Goal: Find specific page/section: Find specific page/section

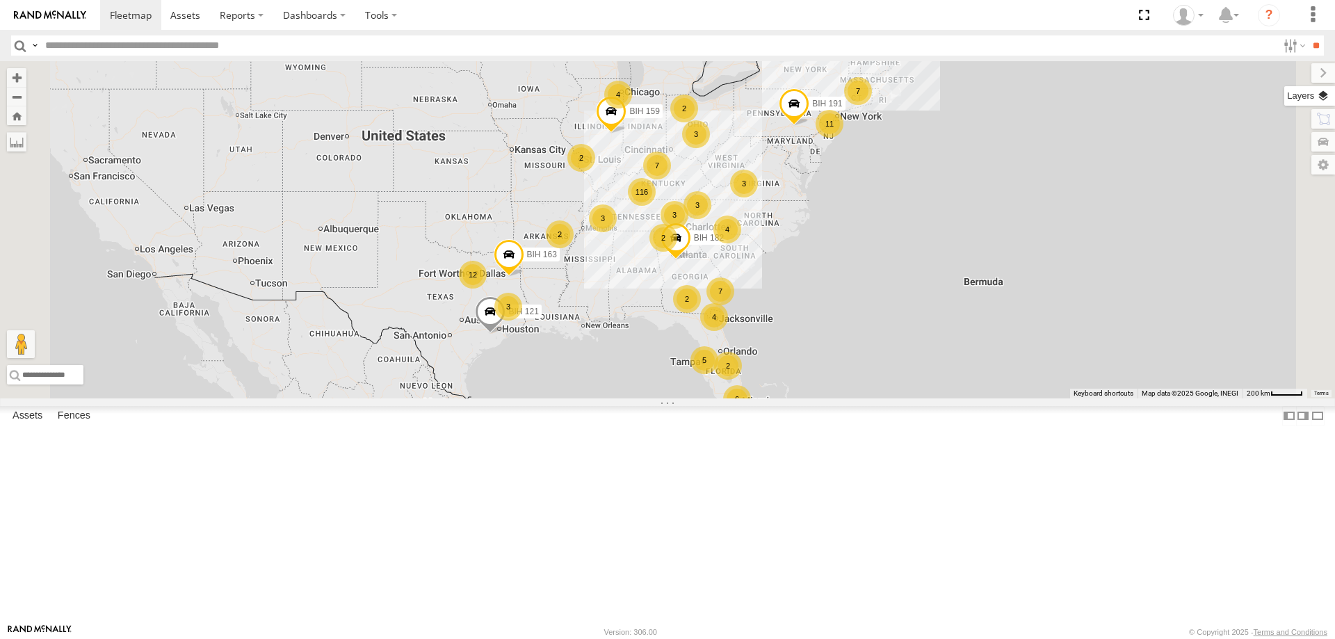
click at [1319, 97] on label at bounding box center [1309, 95] width 51 height 19
click at [0, 0] on span "Basemaps" at bounding box center [0, 0] width 0 height 0
click at [0, 0] on span "Satellite + Roadmap" at bounding box center [0, 0] width 0 height 0
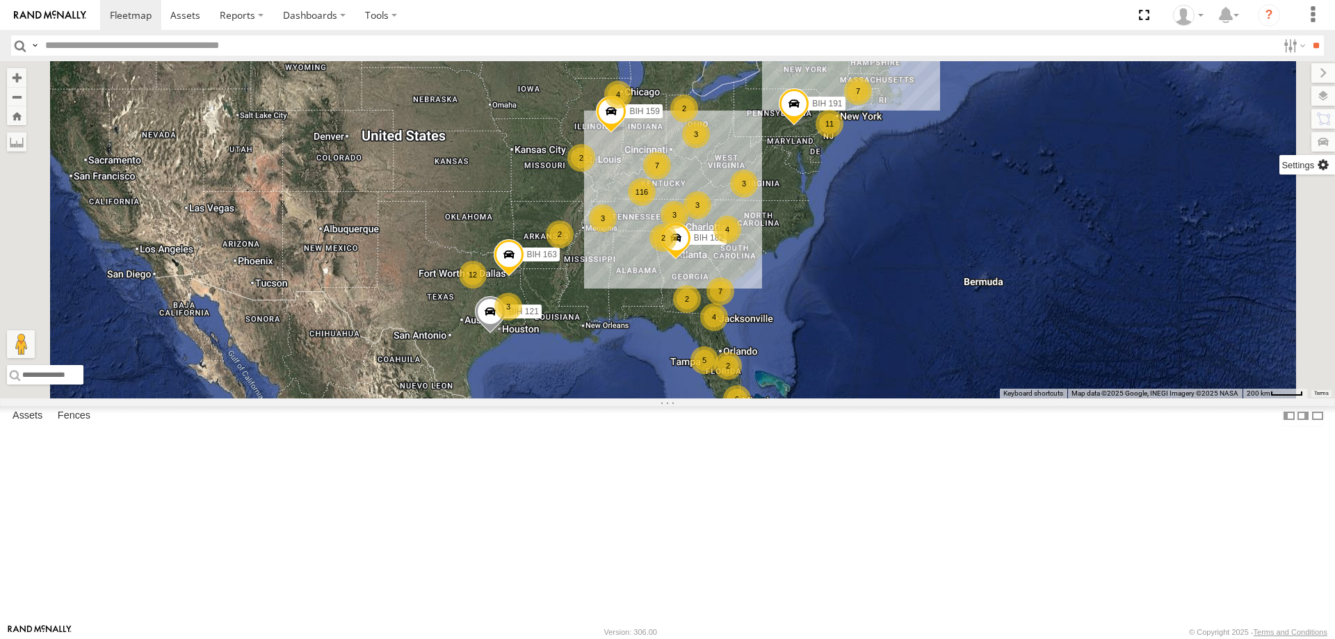
click at [1279, 168] on label at bounding box center [1307, 164] width 56 height 19
click at [0, 0] on span "Show Mouse Coordinates" at bounding box center [0, 0] width 0 height 0
click at [1311, 71] on label at bounding box center [1323, 72] width 24 height 19
click at [625, 11] on section at bounding box center [715, 15] width 1231 height 30
click at [650, 7] on section at bounding box center [715, 15] width 1231 height 30
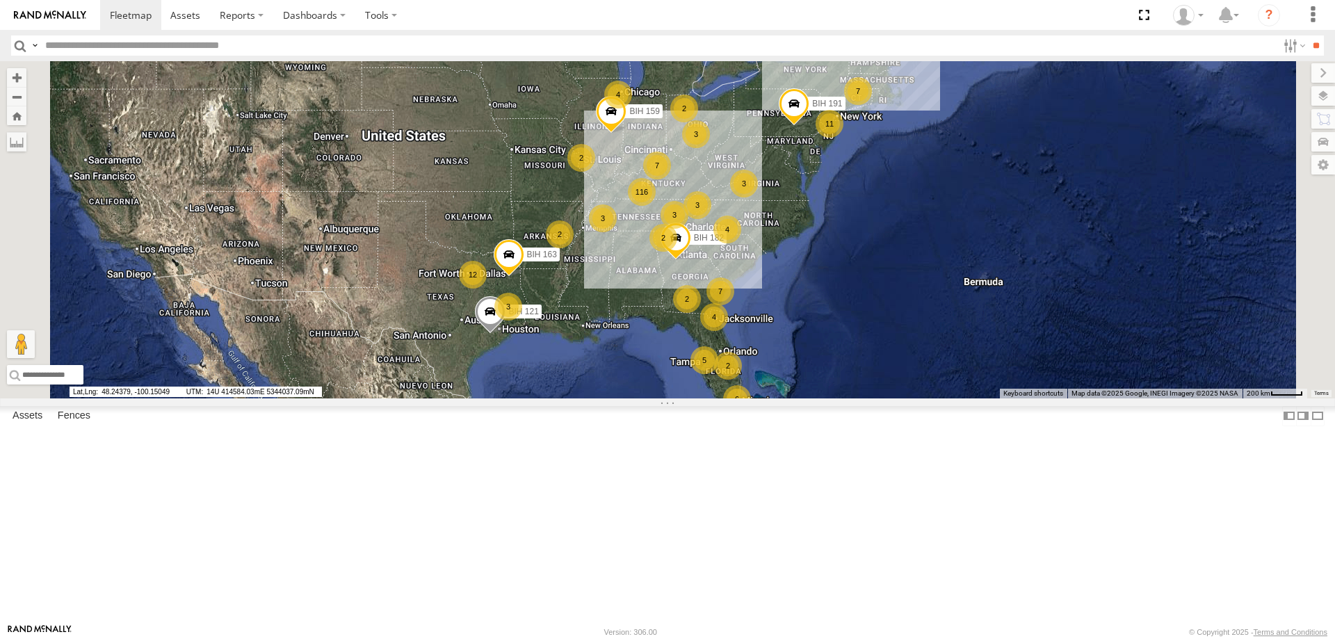
click at [597, 17] on section at bounding box center [715, 15] width 1231 height 30
click at [722, 169] on div "3 7 116 5 7 4 10 12 BIH 163 2 2 7 2 BIH 157 2 3 BIH 191 4 2 BIH 182 6 2 BIH 159…" at bounding box center [667, 229] width 1335 height 337
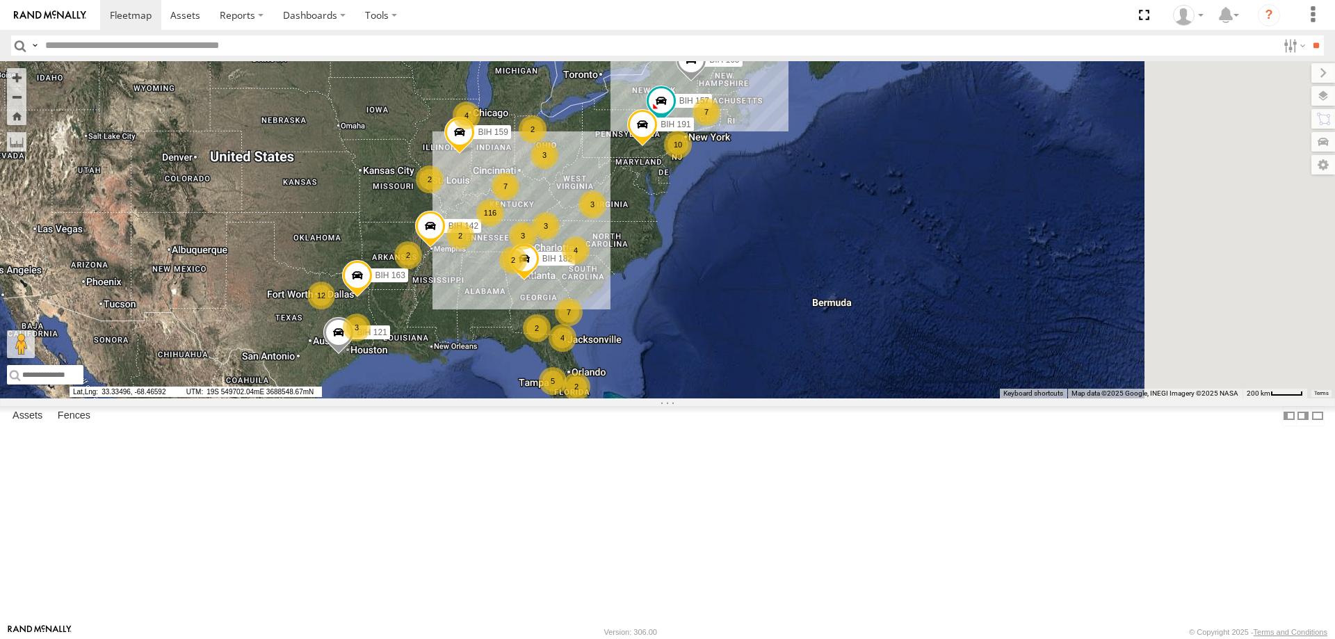
drag, startPoint x: 1066, startPoint y: 382, endPoint x: 943, endPoint y: 391, distance: 123.3
click at [945, 396] on div "3 7 116 5 7 4 10 12 BIH 163 2 2 7 2 BIH 157 2 3 BIH 191 4 2 BIH 182 6 2 BIH 159…" at bounding box center [667, 229] width 1335 height 337
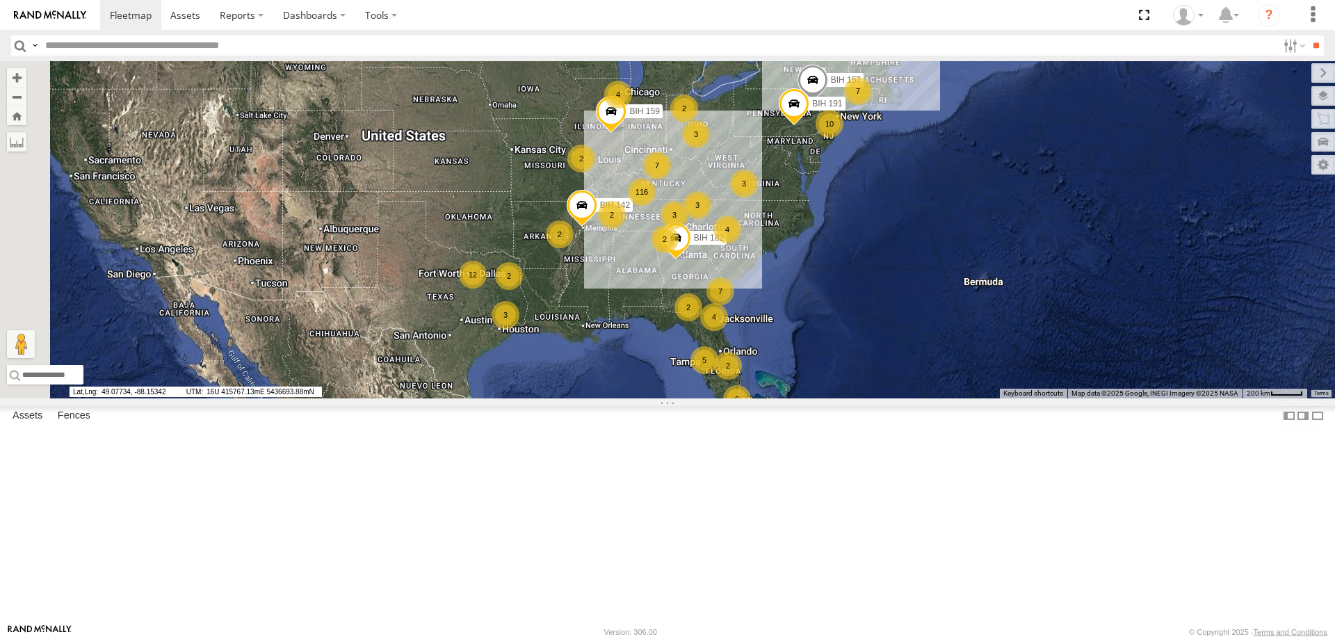
click at [145, 42] on input "text" at bounding box center [658, 45] width 1237 height 20
type input "******"
click at [1307, 35] on input "**" at bounding box center [1315, 45] width 16 height 20
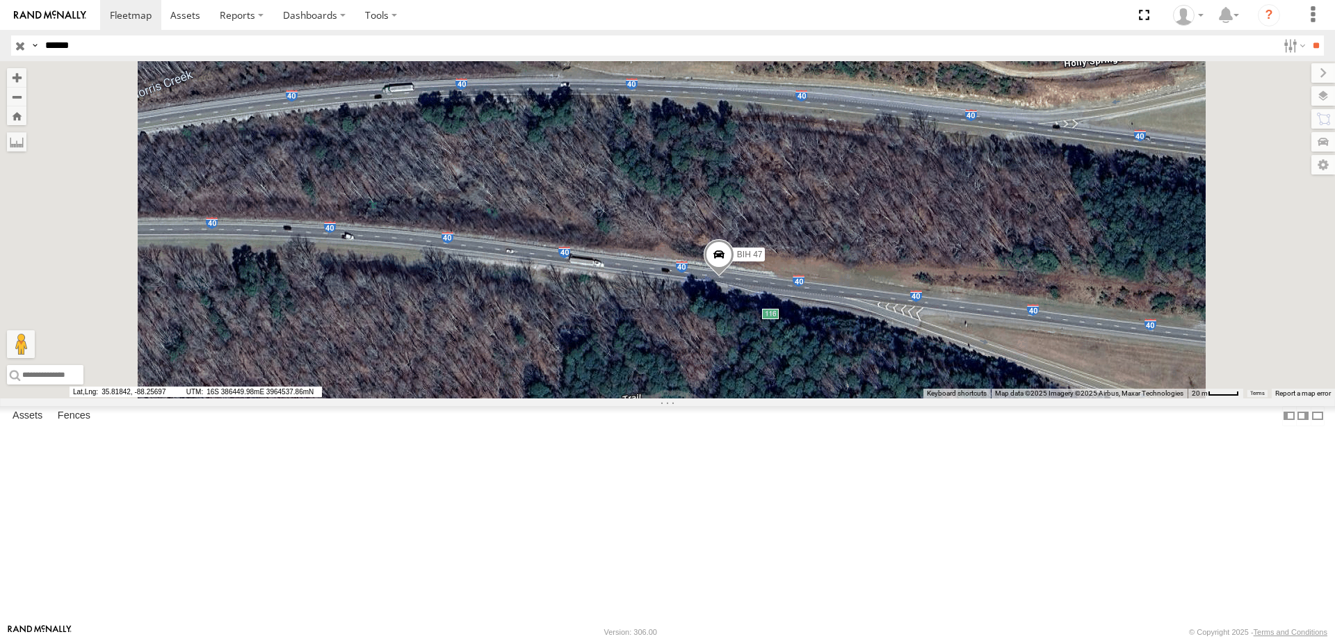
click at [734, 277] on span at bounding box center [718, 258] width 31 height 38
